Goal: Information Seeking & Learning: Learn about a topic

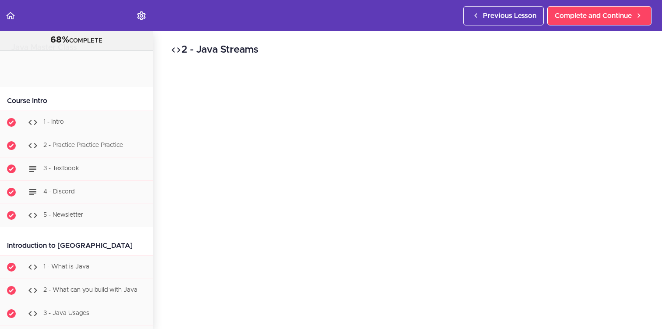
scroll to position [7263, 0]
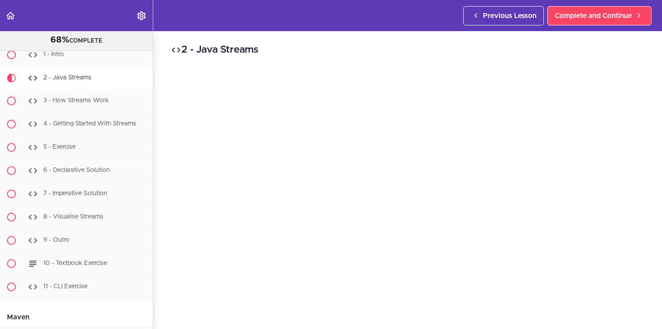
click at [161, 214] on div "2 - Java Streams Complete and Continue 1 - Follow us on LinkedIn 2 - Subscribe …" at bounding box center [407, 179] width 509 height 297
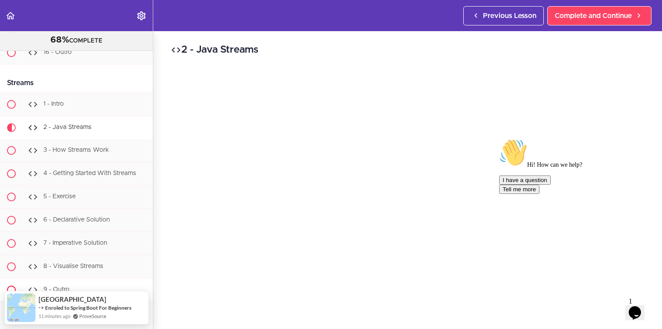
scroll to position [7221, 0]
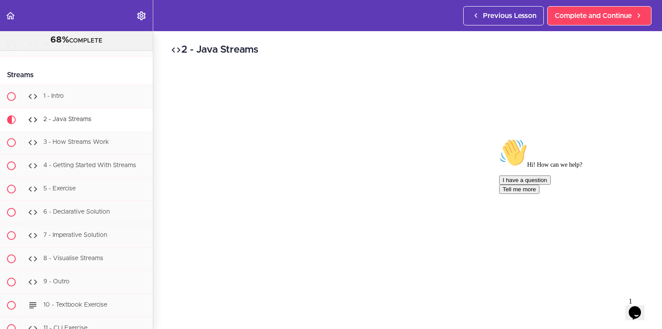
click at [157, 206] on div "2 - Java Streams Complete and Continue 1 - Follow us on LinkedIn 2 - Subscribe …" at bounding box center [407, 179] width 509 height 297
click at [166, 204] on div "2 - Java Streams Complete and Continue 1 - Follow us on LinkedIn 2 - Subscribe …" at bounding box center [407, 179] width 509 height 297
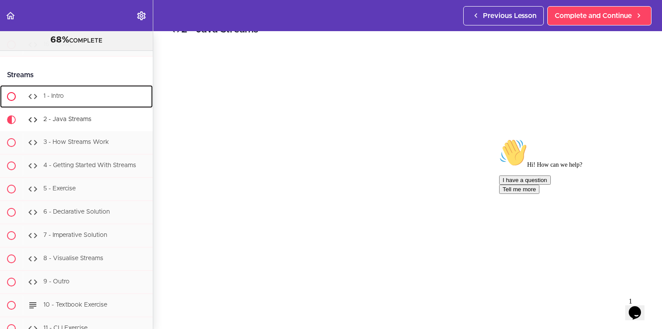
click at [104, 87] on div "1 - Intro" at bounding box center [88, 96] width 130 height 19
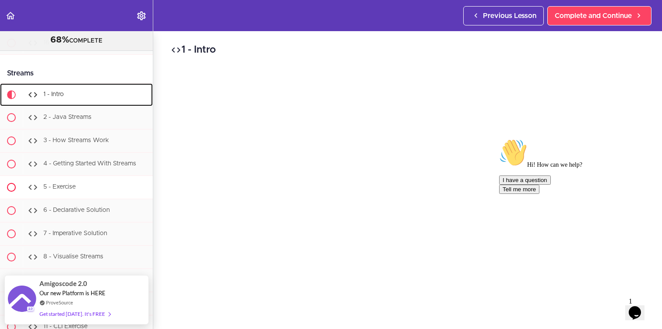
scroll to position [7222, 0]
click at [159, 164] on div "1 - Intro Complete and Continue 1 - Follow us on LinkedIn 2 - Subscribe to our …" at bounding box center [407, 179] width 509 height 297
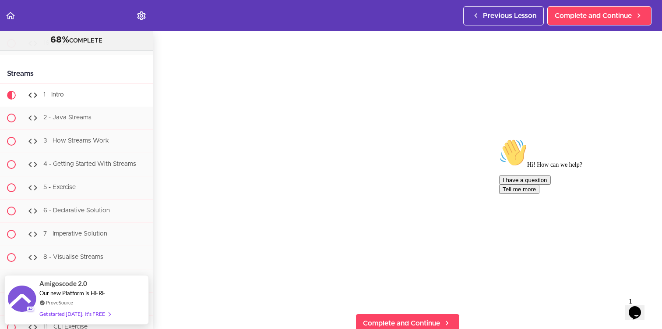
scroll to position [42, 0]
click at [499, 138] on icon "Chat attention grabber" at bounding box center [499, 138] width 0 height 0
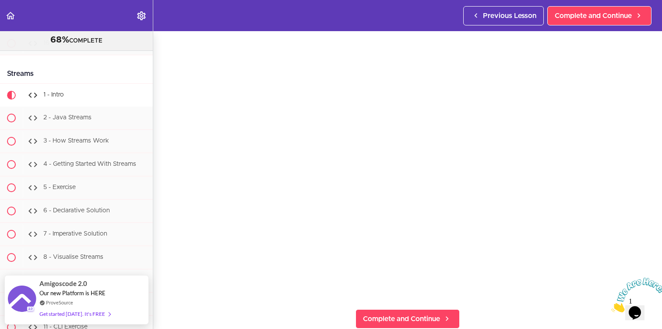
click at [612, 306] on icon "Close" at bounding box center [612, 309] width 0 height 7
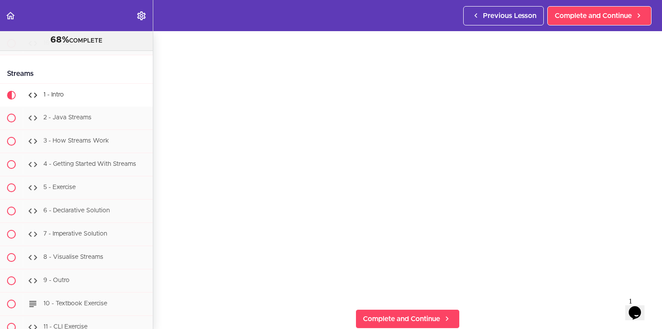
click at [654, 269] on div "1 - Intro Complete and Continue 1 - Follow us on LinkedIn 2 - Subscribe to our …" at bounding box center [407, 137] width 509 height 297
click at [654, 269] on div "1 - Intro Complete and Continue 1 - Follow us on LinkedIn 2 - Subscribe to our …" at bounding box center [407, 145] width 509 height 297
click at [414, 26] on header "Autoplay Autocomplete Previous Lesson Complete and Continue" at bounding box center [331, 15] width 662 height 31
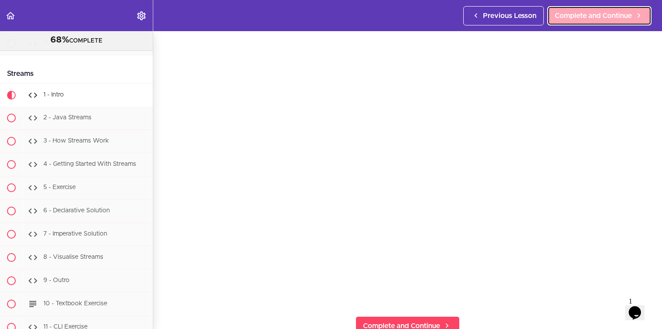
click at [595, 15] on span "Complete and Continue" at bounding box center [593, 16] width 77 height 11
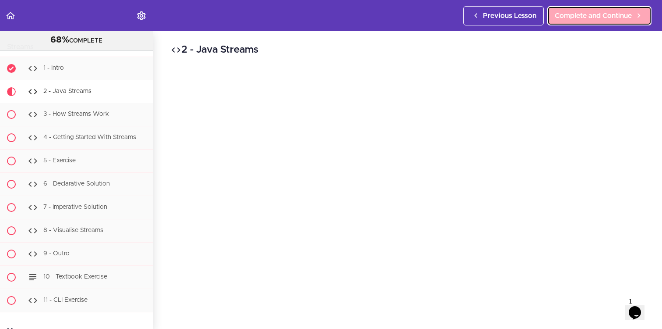
scroll to position [7252, 0]
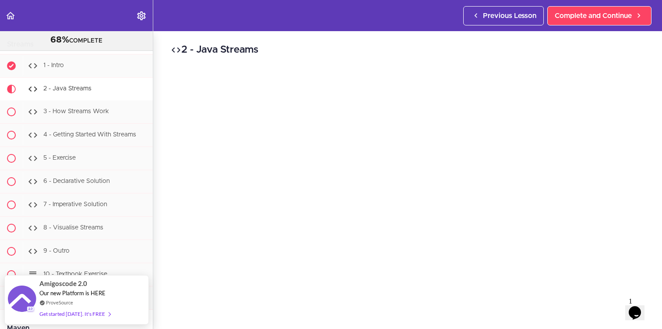
click at [413, 44] on h2 "2 - Java Streams" at bounding box center [408, 49] width 474 height 15
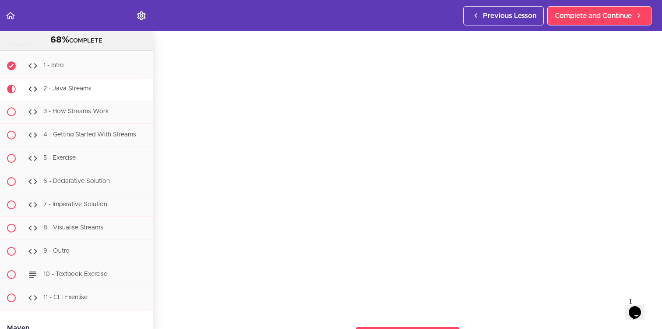
scroll to position [22, 0]
click at [656, 233] on div "2 - Java Streams Complete and Continue 1 - Follow us on LinkedIn 2 - Subscribe …" at bounding box center [407, 157] width 509 height 297
click at [160, 305] on div "2 - Java Streams Complete and Continue 1 - Follow us on LinkedIn 2 - Subscribe …" at bounding box center [407, 157] width 509 height 297
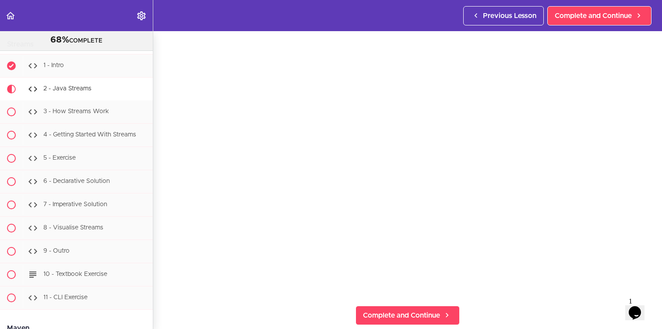
click at [186, 309] on section "Java Master Class 68% COMPLETE Course Intro 1 - Intro 2 - Practice Practice Pra…" at bounding box center [331, 179] width 662 height 297
click at [162, 230] on div "2 - Java Streams Complete and Continue 1 - Follow us on LinkedIn 2 - Subscribe …" at bounding box center [407, 133] width 509 height 297
click at [160, 293] on section "Java Master Class 68% COMPLETE Course Intro 1 - Intro 2 - Practice Practice Pra…" at bounding box center [331, 179] width 662 height 297
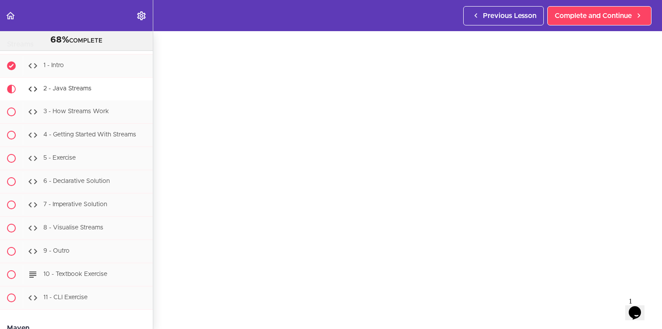
click at [161, 277] on div "2 - Java Streams Complete and Continue 1 - Follow us on LinkedIn 2 - Subscribe …" at bounding box center [407, 157] width 509 height 297
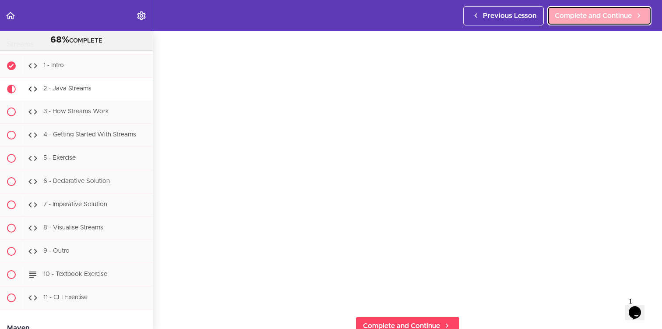
click at [592, 18] on span "Complete and Continue" at bounding box center [593, 16] width 77 height 11
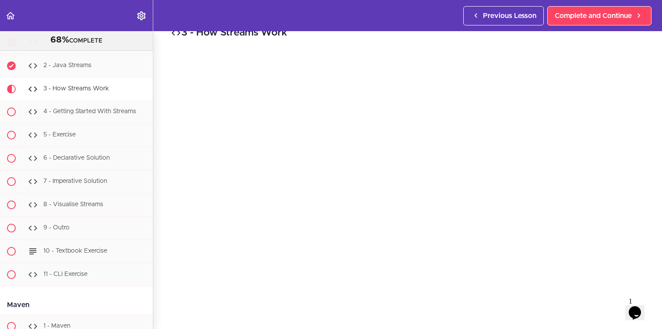
scroll to position [21, 0]
click at [650, 259] on div "3 - How Streams Work Complete and Continue 1 - Follow us on LinkedIn 2 - Subscr…" at bounding box center [407, 159] width 509 height 297
click at [166, 304] on div "3 - How Streams Work Complete and Continue 1 - Follow us on LinkedIn 2 - Subscr…" at bounding box center [407, 159] width 509 height 297
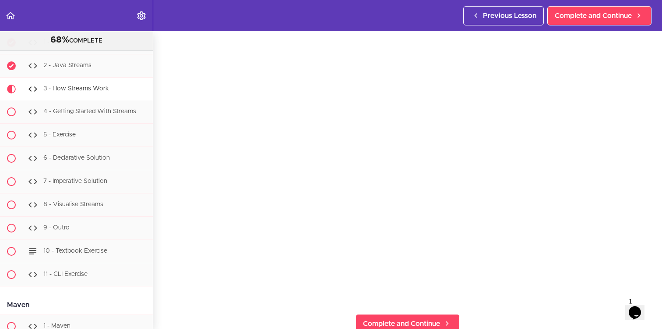
scroll to position [36, 0]
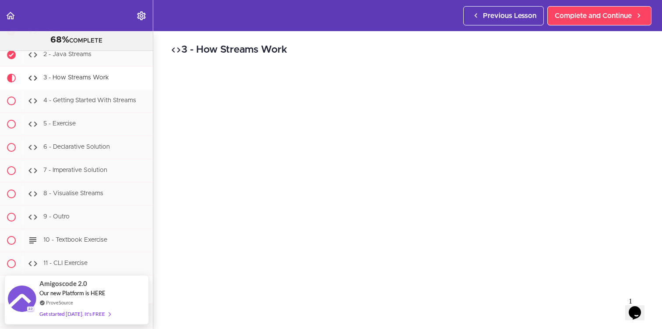
scroll to position [32, 0]
click at [348, 311] on section "Java Master Class 68% COMPLETE Course Intro 1 - Intro 2 - Practice Practice Pra…" at bounding box center [331, 179] width 662 height 297
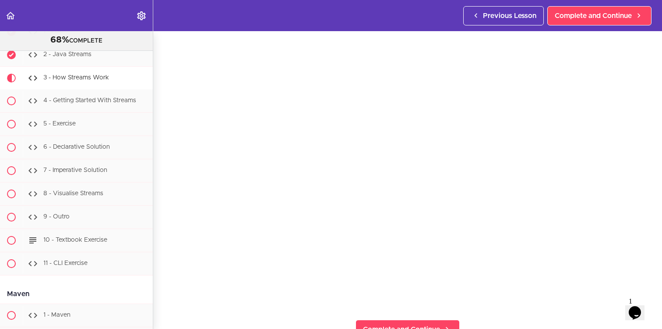
click at [231, 311] on section "Java Master Class 68% COMPLETE Course Intro 1 - Intro 2 - Practice Practice Pra…" at bounding box center [331, 179] width 662 height 297
click at [162, 295] on div "3 - How Streams Work Complete and Continue 1 - Follow us on LinkedIn 2 - Subscr…" at bounding box center [407, 147] width 509 height 297
click at [502, 36] on div "3 - How Streams Work Complete and Continue 1 - Follow us on LinkedIn 2 - Subscr…" at bounding box center [407, 150] width 509 height 297
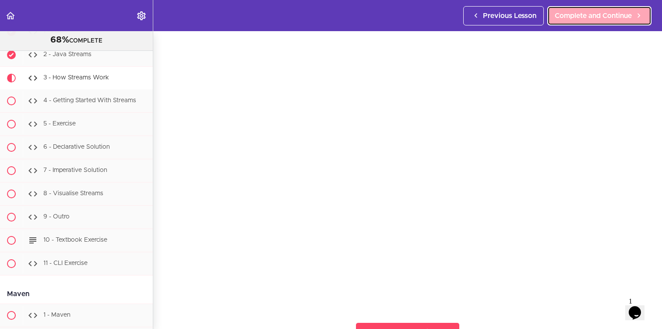
click at [576, 18] on span "Complete and Continue" at bounding box center [593, 16] width 77 height 11
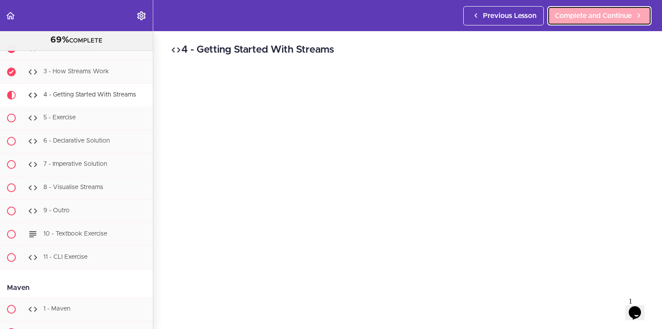
scroll to position [7298, 0]
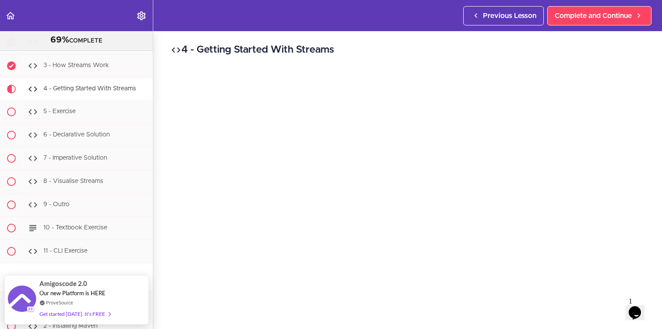
click at [647, 58] on div "4 - Getting Started With Streams Complete and Continue 1 - Follow us on LinkedI…" at bounding box center [407, 179] width 509 height 297
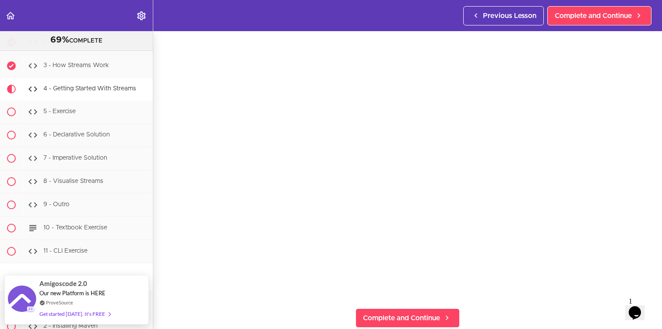
scroll to position [38, 0]
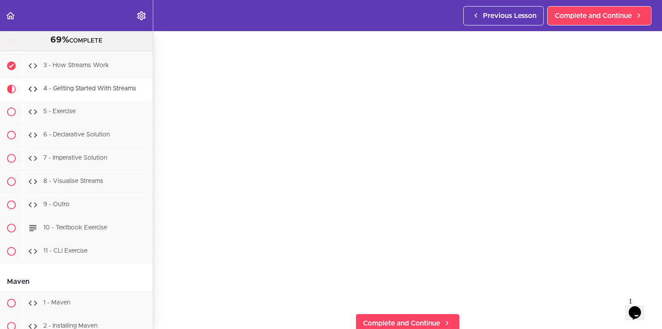
click at [163, 166] on div "4 - Getting Started With Streams Complete and Continue 1 - Follow us on LinkedI…" at bounding box center [407, 141] width 509 height 297
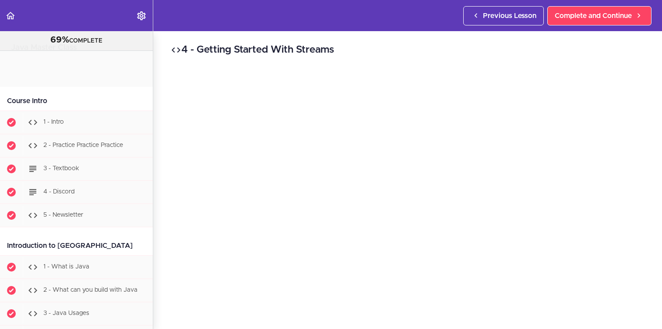
scroll to position [7309, 0]
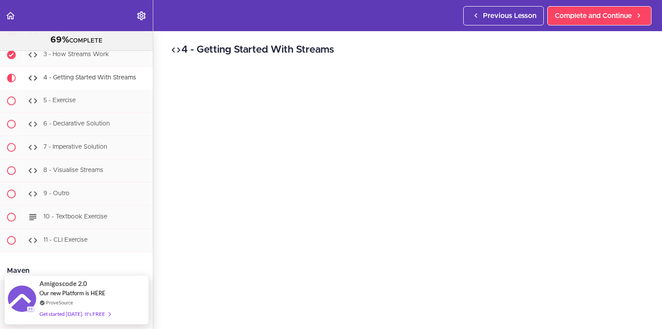
click at [163, 115] on div "4 - Getting Started With Streams Complete and Continue 1 - Follow us on LinkedI…" at bounding box center [407, 179] width 509 height 297
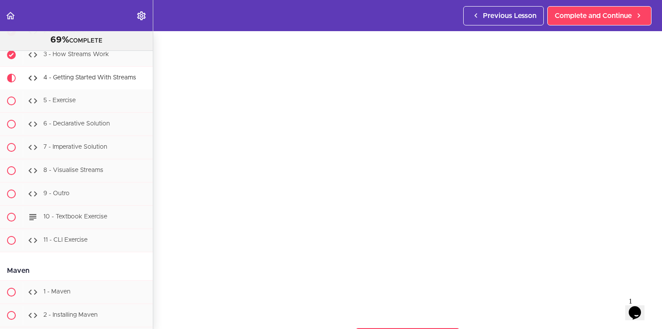
click at [164, 240] on div "4 - Getting Started With Streams Complete and Continue 1 - Follow us on LinkedI…" at bounding box center [407, 155] width 509 height 297
click at [162, 246] on div "4 - Getting Started With Streams Complete and Continue 1 - Follow us on LinkedI…" at bounding box center [407, 148] width 509 height 297
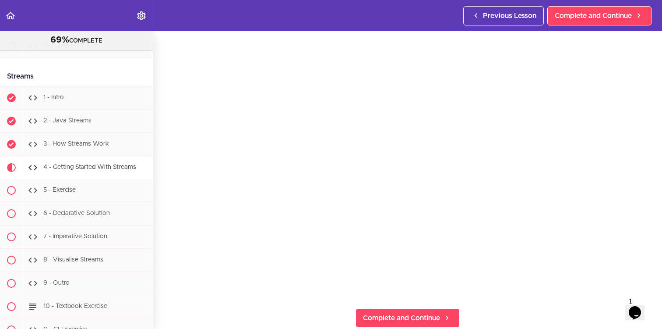
scroll to position [7221, 0]
click at [169, 216] on div "4 - Getting Started With Streams Complete and Continue 1 - Follow us on LinkedI…" at bounding box center [407, 136] width 509 height 297
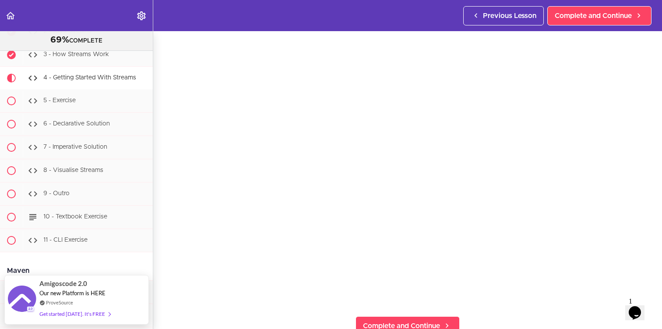
scroll to position [31, 0]
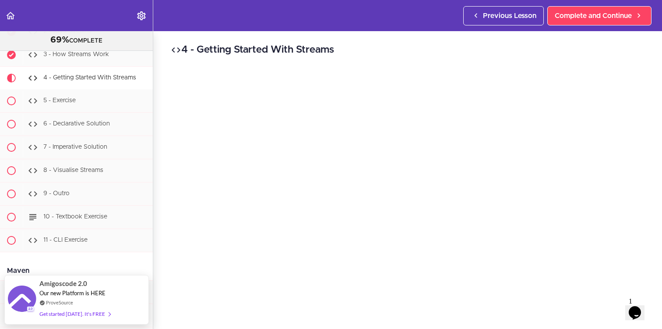
scroll to position [17, 0]
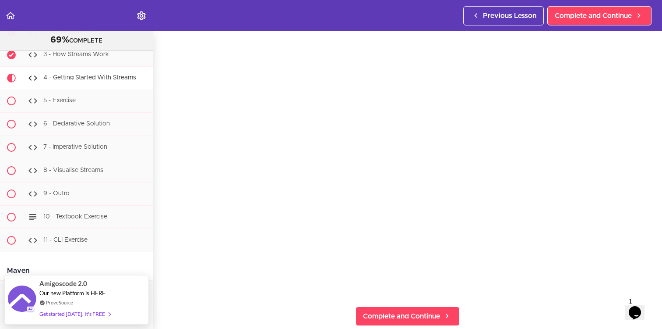
scroll to position [28, 0]
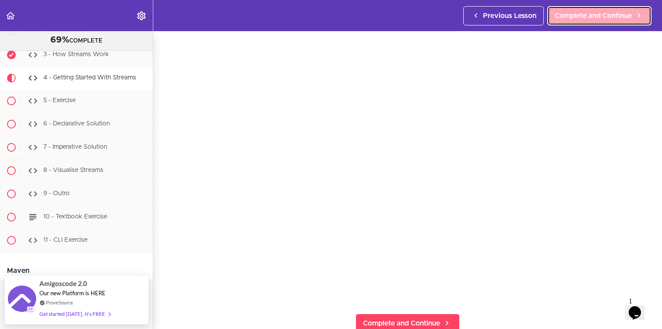
click at [576, 16] on span "Complete and Continue" at bounding box center [593, 16] width 77 height 11
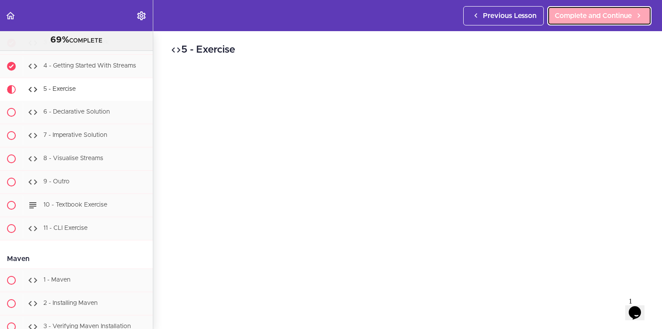
scroll to position [7321, 0]
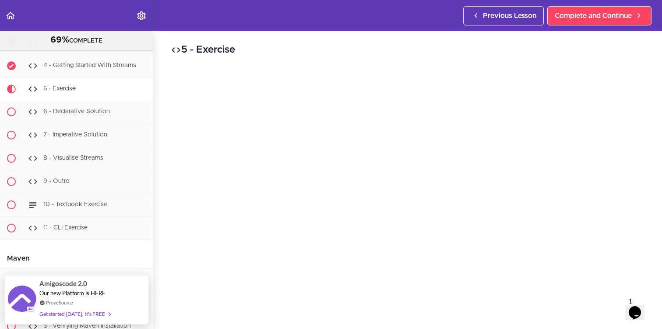
click at [471, 44] on h2 "5 - Exercise" at bounding box center [408, 49] width 474 height 15
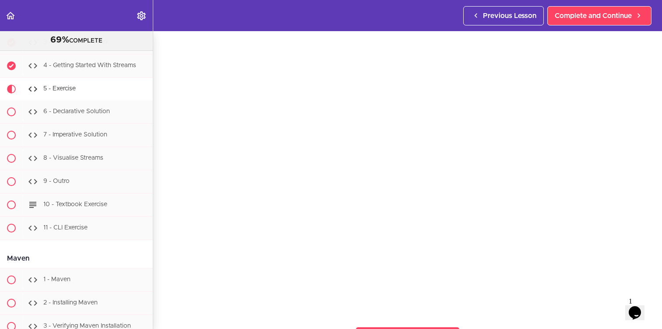
scroll to position [35, 0]
click at [165, 228] on div "5 - Exercise Complete and Continue 1 - Follow us on LinkedIn 2 - Subscribe to o…" at bounding box center [407, 144] width 509 height 297
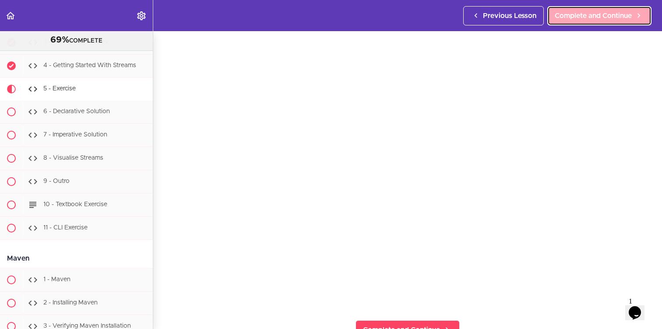
click at [609, 9] on link "Complete and Continue" at bounding box center [600, 15] width 104 height 19
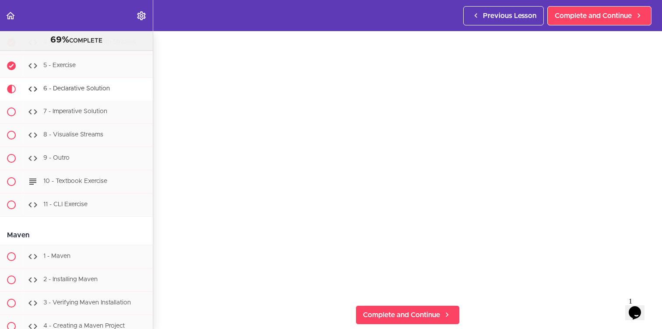
scroll to position [45, 0]
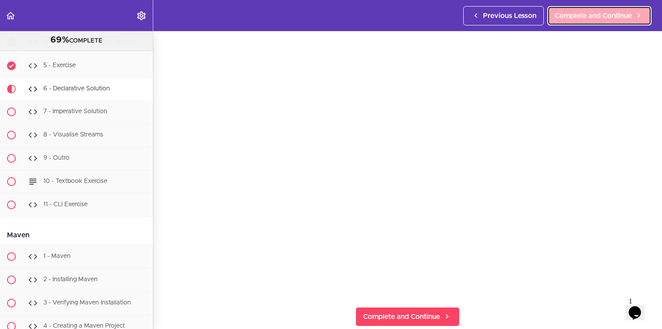
click at [594, 14] on span "Complete and Continue" at bounding box center [593, 16] width 77 height 11
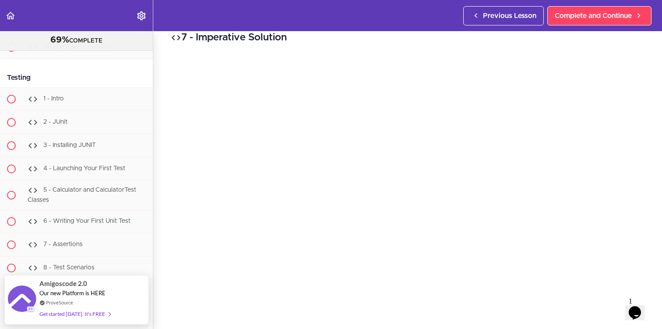
scroll to position [7857, 0]
click at [165, 160] on div "7 - Imperative Solution Complete and Continue 1 - Follow us on LinkedIn 2 - Sub…" at bounding box center [407, 167] width 509 height 297
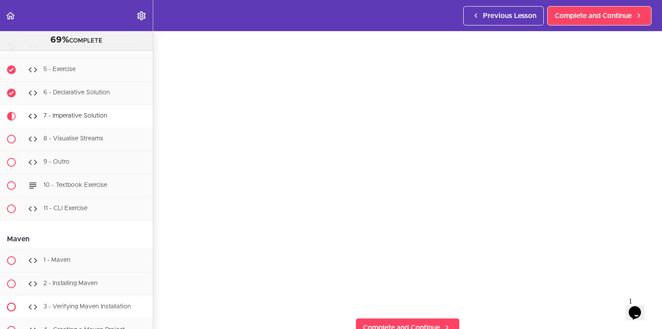
scroll to position [7351, 0]
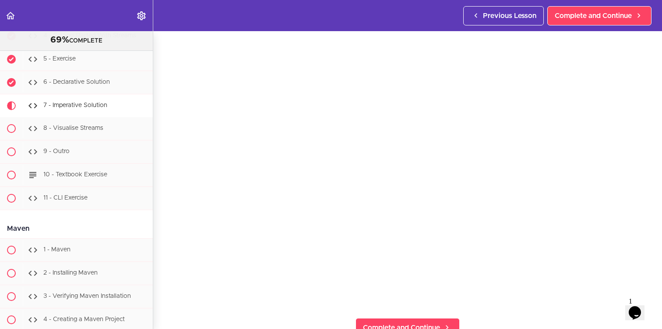
click at [113, 219] on div "Maven" at bounding box center [76, 229] width 153 height 20
click at [650, 233] on div "7 - Imperative Solution Complete and Continue 1 - Follow us on LinkedIn 2 - Sub…" at bounding box center [407, 152] width 509 height 297
click at [169, 284] on div "7 - Imperative Solution Complete and Continue 1 - Follow us on LinkedIn 2 - Sub…" at bounding box center [407, 152] width 509 height 297
click at [649, 278] on div "7 - Imperative Solution Complete and Continue 1 - Follow us on LinkedIn 2 - Sub…" at bounding box center [407, 152] width 509 height 297
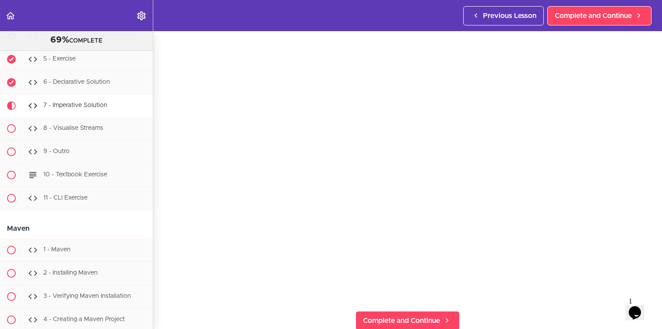
scroll to position [39, 0]
click at [605, 304] on section "Java Master Class 69% COMPLETE Course Intro 1 - Intro 2 - Practice Practice Pra…" at bounding box center [331, 179] width 662 height 297
click at [536, 307] on section "Java Master Class 69% COMPLETE Course Intro 1 - Intro 2 - Practice Practice Pra…" at bounding box center [331, 179] width 662 height 297
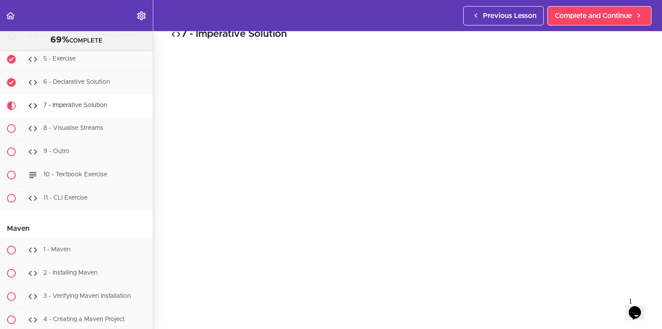
click at [648, 232] on div "7 - Imperative Solution Complete and Continue 1 - Follow us on LinkedIn 2 - Sub…" at bounding box center [407, 163] width 509 height 297
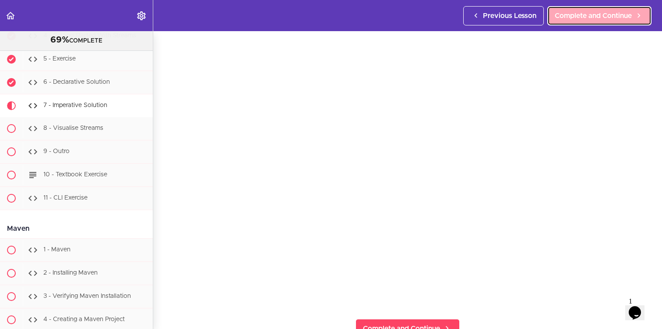
click at [619, 12] on span "Complete and Continue" at bounding box center [593, 16] width 77 height 11
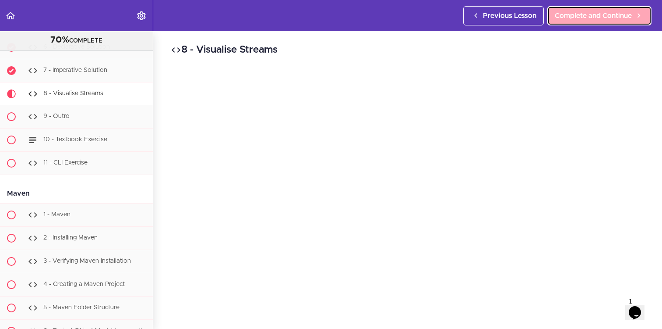
scroll to position [7391, 0]
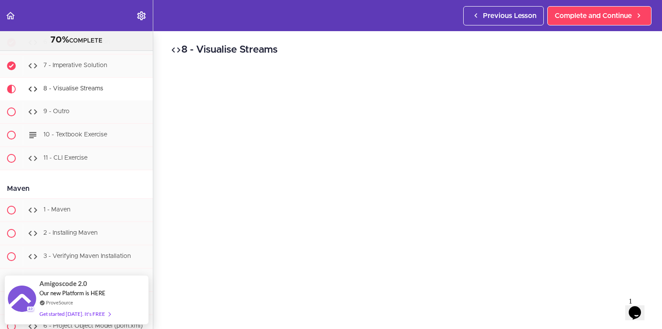
click at [164, 93] on div "8 - Visualise Streams Complete and Continue 1 - Follow us on LinkedIn 2 - Subsc…" at bounding box center [407, 179] width 509 height 297
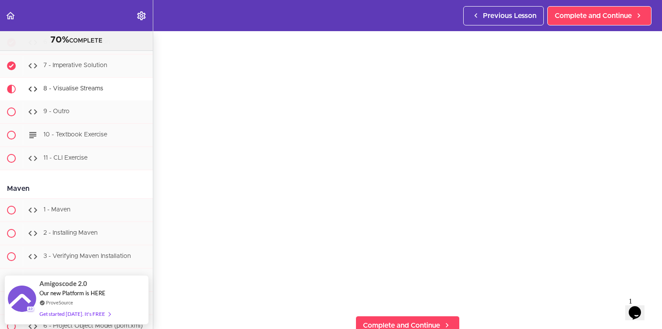
scroll to position [35, 0]
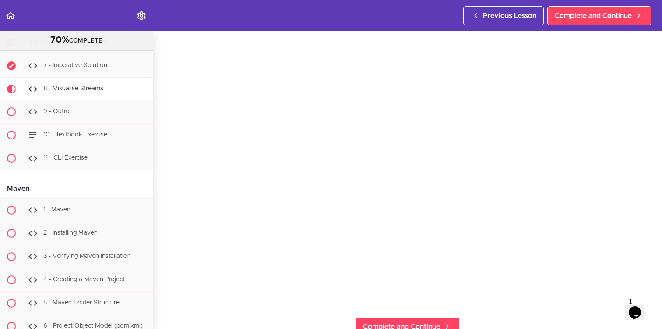
click at [432, 309] on section "Java Master Class 70% COMPLETE Course Intro 1 - Intro 2 - Practice Practice Pra…" at bounding box center [331, 179] width 662 height 297
click at [581, 309] on section "Java Master Class 70% COMPLETE Course Intro 1 - Intro 2 - Practice Practice Pra…" at bounding box center [331, 179] width 662 height 297
click at [575, 313] on section "Java Master Class 70% COMPLETE Course Intro 1 - Intro 2 - Practice Practice Pra…" at bounding box center [331, 179] width 662 height 297
click at [509, 311] on section "Java Master Class 70% COMPLETE Course Intro 1 - Intro 2 - Practice Practice Pra…" at bounding box center [331, 179] width 662 height 297
click at [163, 103] on div "8 - Visualise Streams Complete and Continue 1 - Follow us on LinkedIn 2 - Subsc…" at bounding box center [407, 144] width 509 height 297
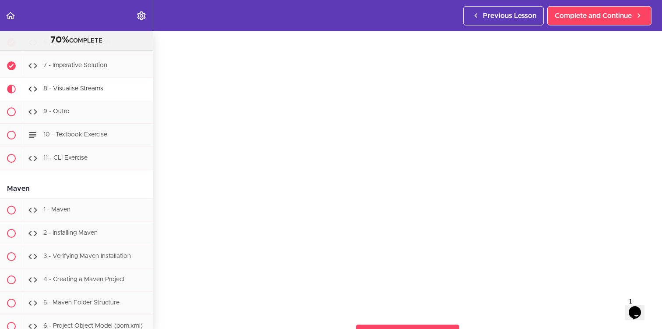
scroll to position [27, 0]
click at [505, 316] on section "Java Master Class 70% COMPLETE Course Intro 1 - Intro 2 - Practice Practice Pra…" at bounding box center [331, 179] width 662 height 297
click at [507, 316] on section "Java Master Class 70% COMPLETE Course Intro 1 - Intro 2 - Practice Practice Pra…" at bounding box center [331, 179] width 662 height 297
click at [166, 255] on div "8 - Visualise Streams Complete and Continue 1 - Follow us on LinkedIn 2 - Subsc…" at bounding box center [407, 152] width 509 height 297
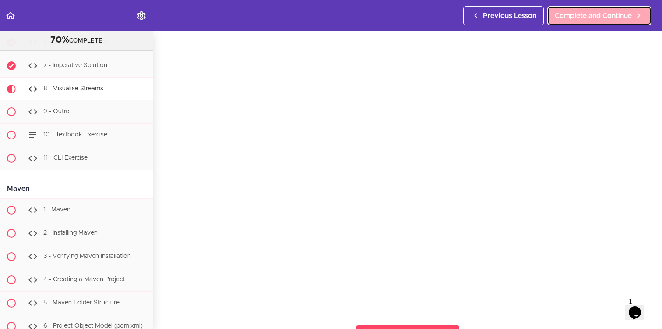
click at [580, 17] on span "Complete and Continue" at bounding box center [593, 16] width 77 height 11
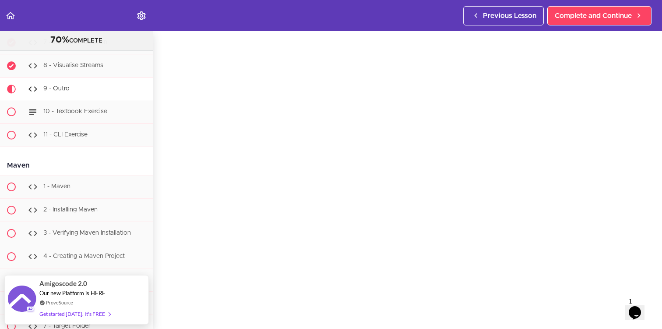
scroll to position [21, 0]
click at [654, 180] on div "9 - Outro Complete and Continue 1 - Follow us on LinkedIn 2 - Subscribe to our …" at bounding box center [407, 158] width 509 height 297
click at [159, 184] on div "9 - Outro Complete and Continue 1 - Follow us on LinkedIn 2 - Subscribe to our …" at bounding box center [407, 158] width 509 height 297
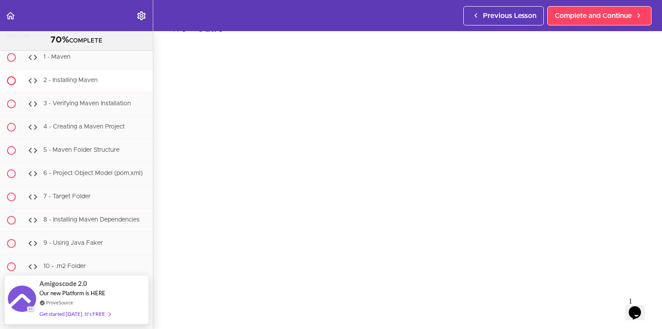
scroll to position [7544, 0]
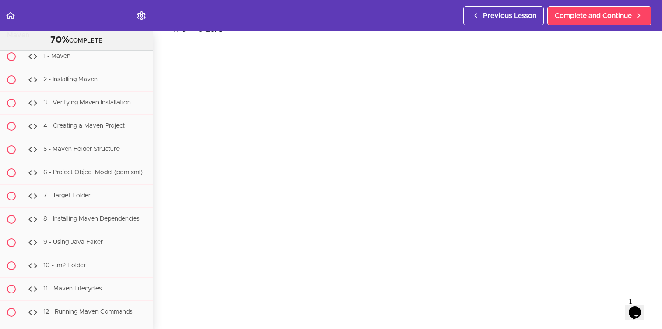
click at [157, 184] on div "9 - Outro Complete and Continue 1 - Follow us on LinkedIn 2 - Subscribe to our …" at bounding box center [407, 158] width 509 height 297
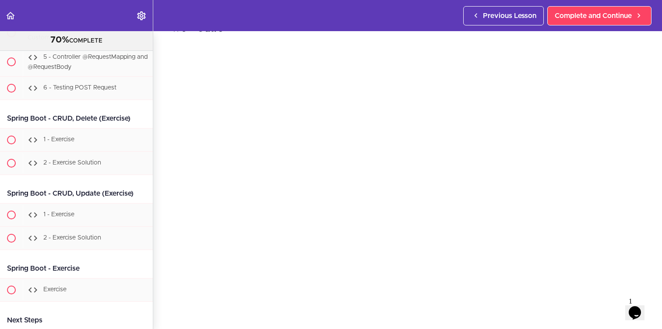
scroll to position [10298, 0]
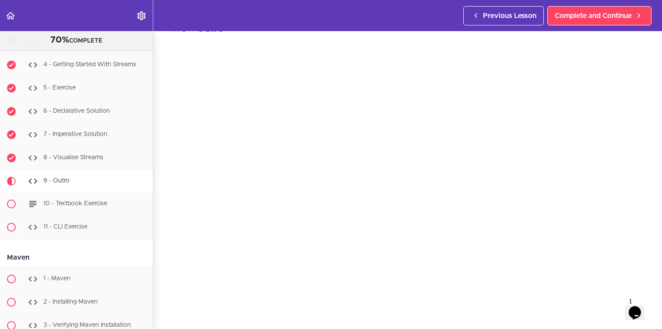
scroll to position [7327, 0]
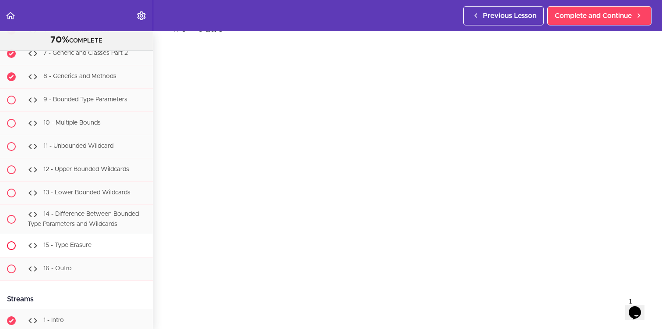
scroll to position [6996, 0]
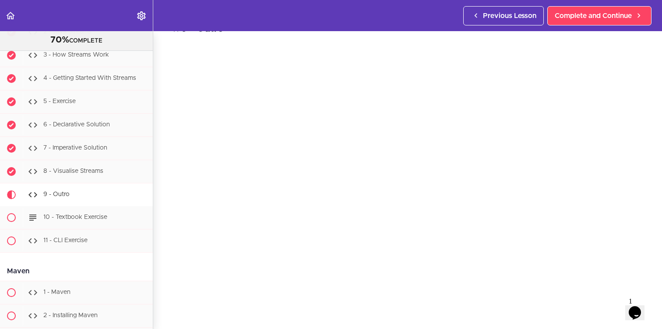
scroll to position [7316, 0]
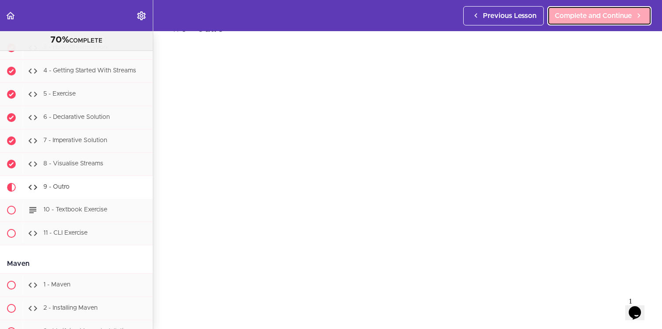
click at [583, 17] on span "Complete and Continue" at bounding box center [593, 16] width 77 height 11
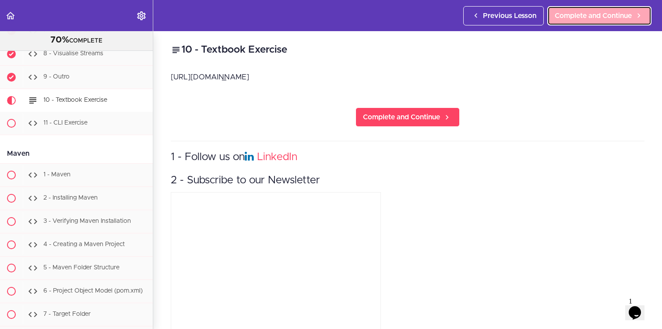
scroll to position [7437, 0]
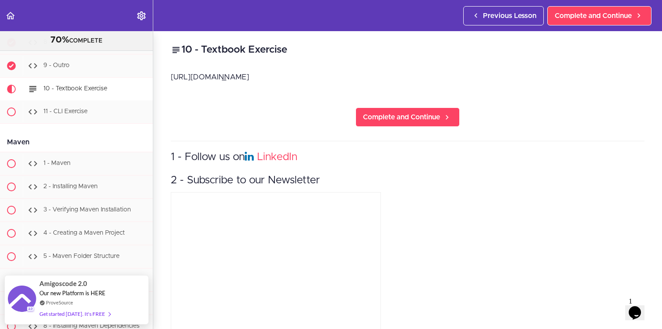
click at [301, 107] on div "10 - Textbook Exercise https://textbook.amigoscode.com/docs/java/exercises/data…" at bounding box center [407, 179] width 509 height 297
drag, startPoint x: 413, startPoint y: 76, endPoint x: 257, endPoint y: 74, distance: 155.5
click at [257, 74] on p "https://textbook.amigoscode.com/docs/java/exercises/data-structures/" at bounding box center [408, 77] width 474 height 13
click at [171, 79] on p "https://textbook.amigoscode.com/docs/java/exercises/data-structures/" at bounding box center [408, 77] width 474 height 13
copy p "https://textbook.amigoscode.com/docs/java/exercises/data-structures/"
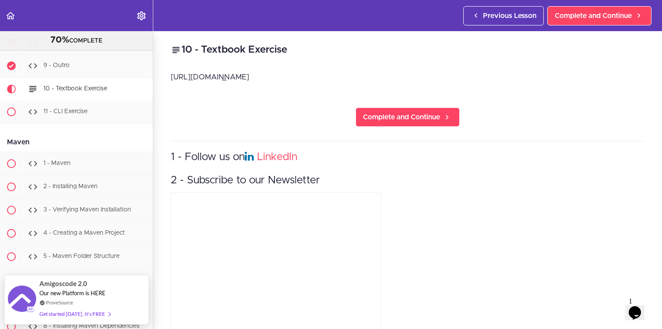
click at [169, 124] on div "10 - Textbook Exercise https://textbook.amigoscode.com/docs/java/exercises/data…" at bounding box center [407, 179] width 509 height 297
click at [387, 120] on span "Complete and Continue" at bounding box center [401, 117] width 77 height 11
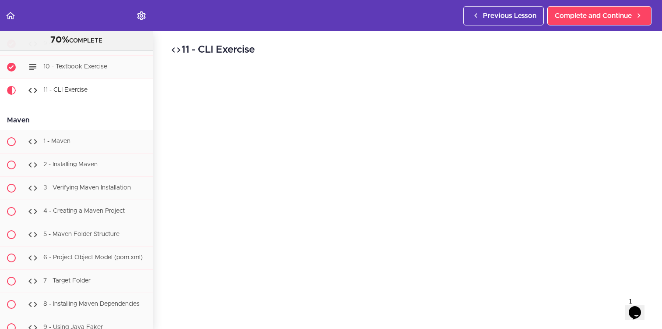
scroll to position [7461, 0]
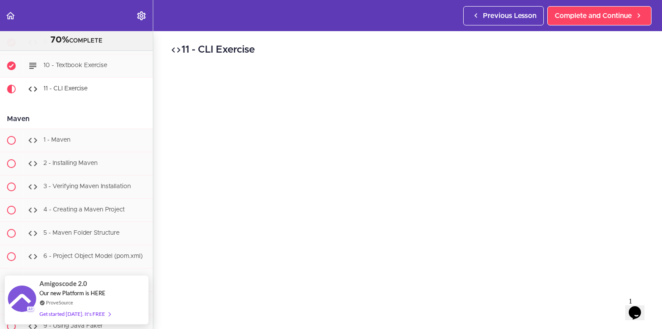
click at [432, 53] on h2 "11 - CLI Exercise" at bounding box center [408, 49] width 474 height 15
click at [249, 319] on section "Java Master Class 70% COMPLETE Course Intro 1 - Intro 2 - Practice Practice Pra…" at bounding box center [331, 179] width 662 height 297
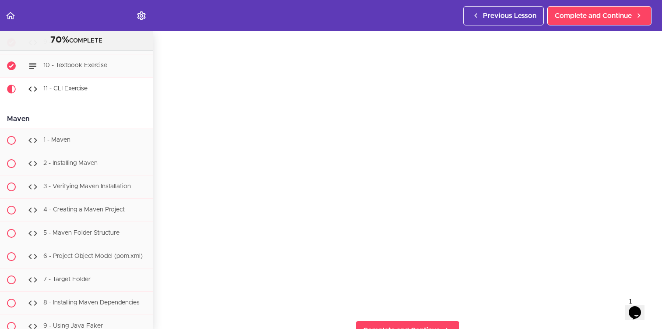
click at [339, 35] on div "11 - CLI Exercise Complete and Continue 1 - Follow us on LinkedIn 2 - Subscribe…" at bounding box center [407, 148] width 509 height 297
click at [365, 36] on div "11 - CLI Exercise Complete and Continue 1 - Follow us on LinkedIn 2 - Subscribe…" at bounding box center [407, 148] width 509 height 297
click at [162, 285] on div "11 - CLI Exercise Complete and Continue 1 - Follow us on LinkedIn 2 - Subscribe…" at bounding box center [407, 148] width 509 height 297
click at [159, 237] on div "11 - CLI Exercise Complete and Continue 1 - Follow us on LinkedIn 2 - Subscribe…" at bounding box center [407, 148] width 509 height 297
click at [584, 13] on span "Complete and Continue" at bounding box center [593, 16] width 77 height 11
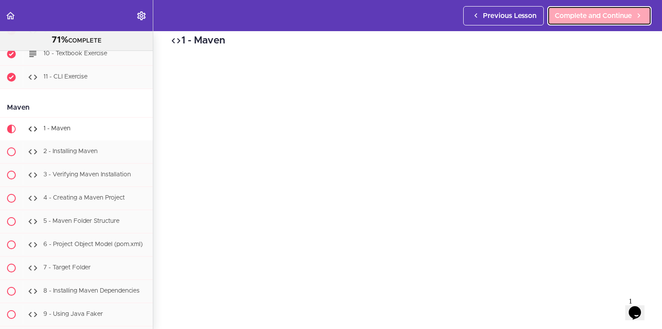
scroll to position [7512, 0]
